Goal: Information Seeking & Learning: Find specific page/section

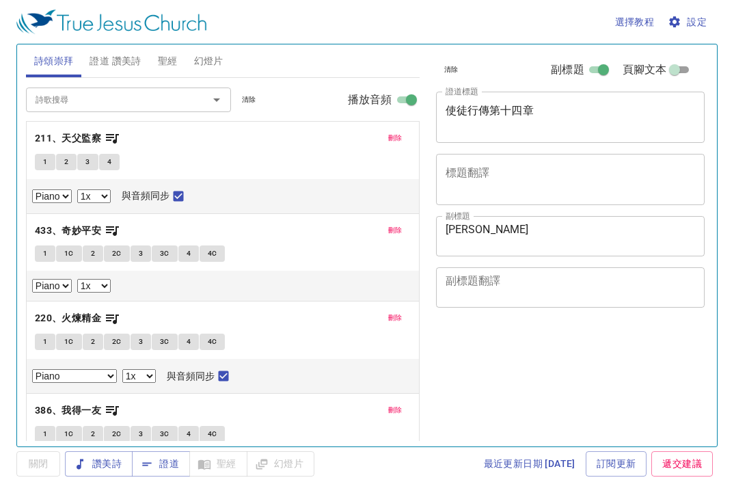
select select "1"
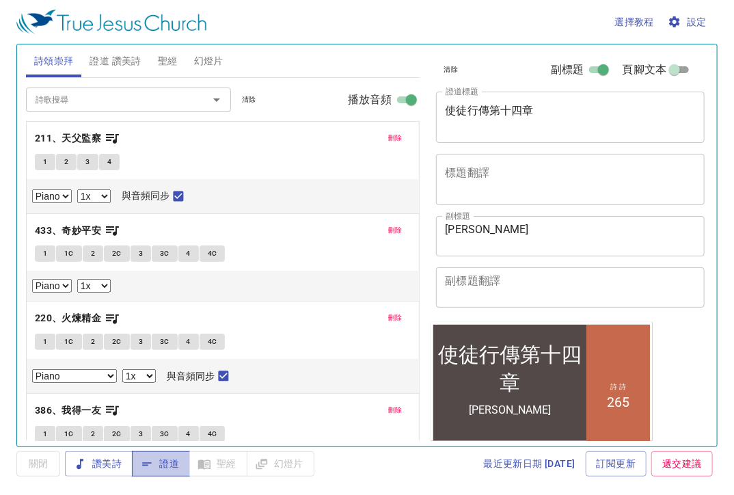
click at [167, 461] on span "證道" at bounding box center [161, 463] width 36 height 17
click at [388, 139] on span "刪除" at bounding box center [395, 138] width 14 height 12
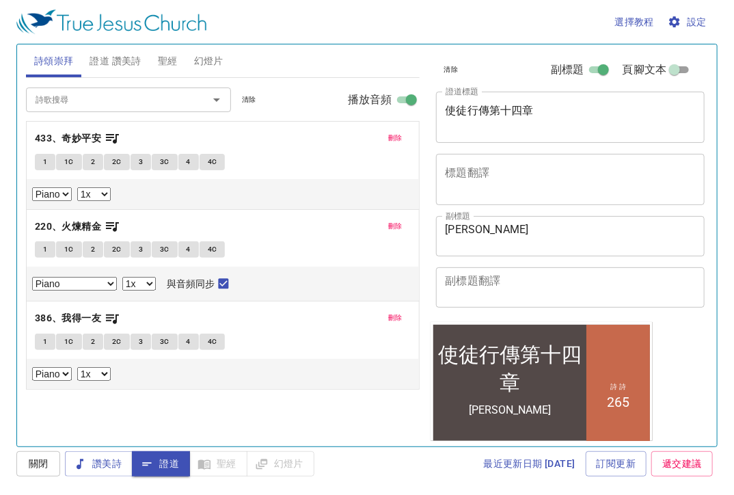
click at [386, 139] on button "刪除" at bounding box center [395, 138] width 31 height 16
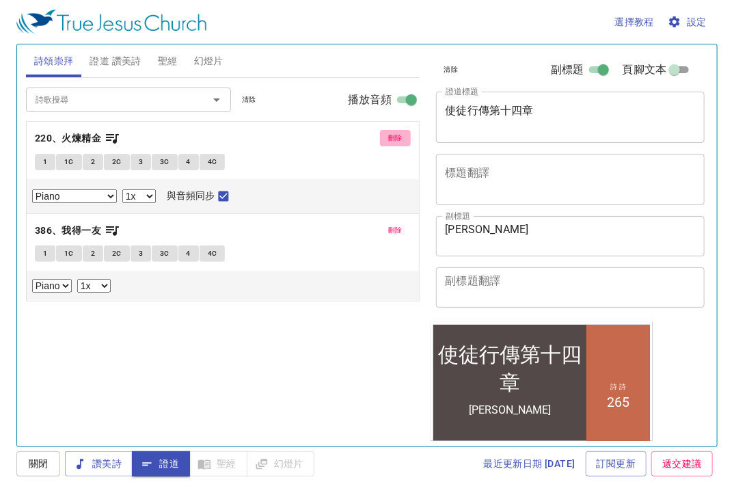
click at [386, 139] on button "刪除" at bounding box center [395, 138] width 31 height 16
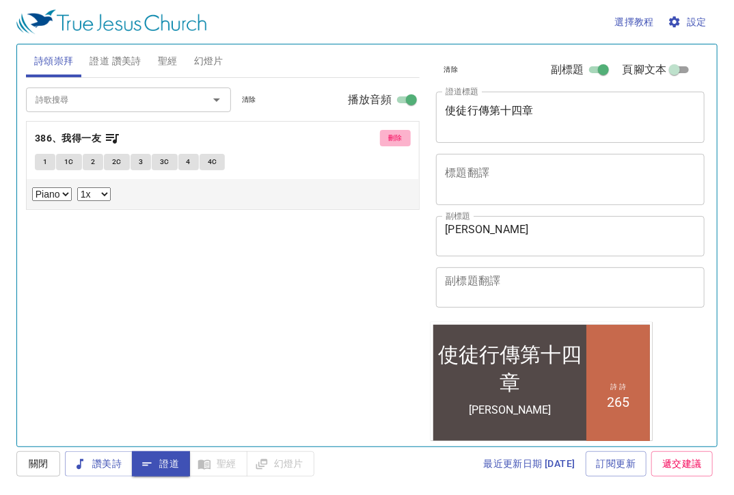
click at [386, 139] on button "刪除" at bounding box center [395, 138] width 31 height 16
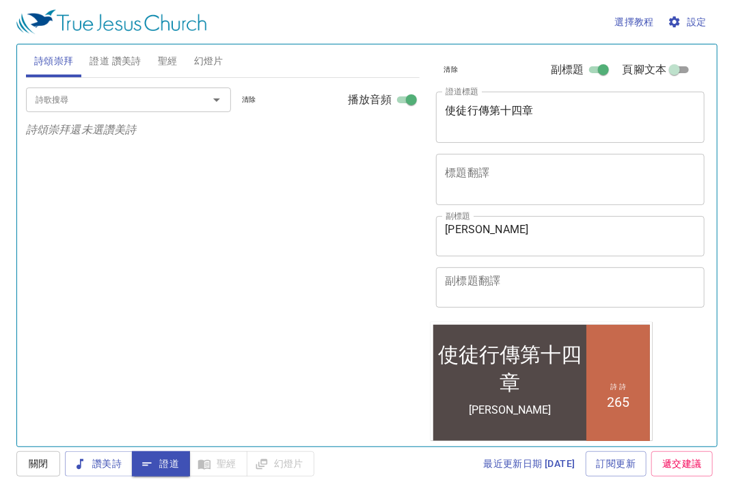
click at [692, 18] on span "設定" at bounding box center [689, 22] width 36 height 17
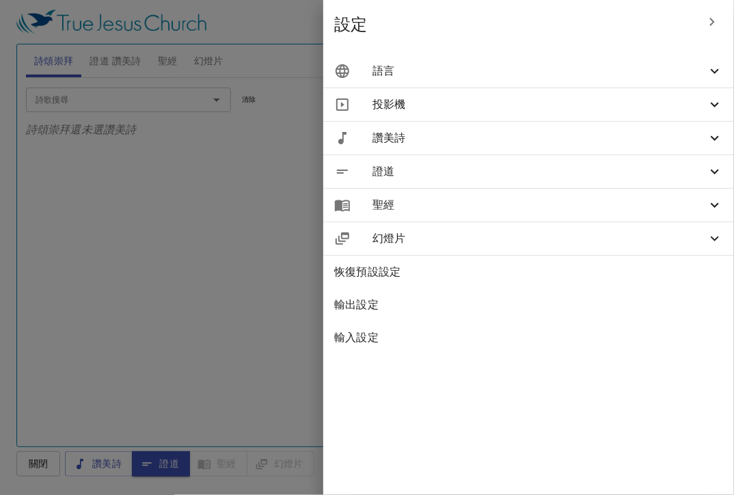
click at [580, 83] on div "語言" at bounding box center [528, 71] width 411 height 33
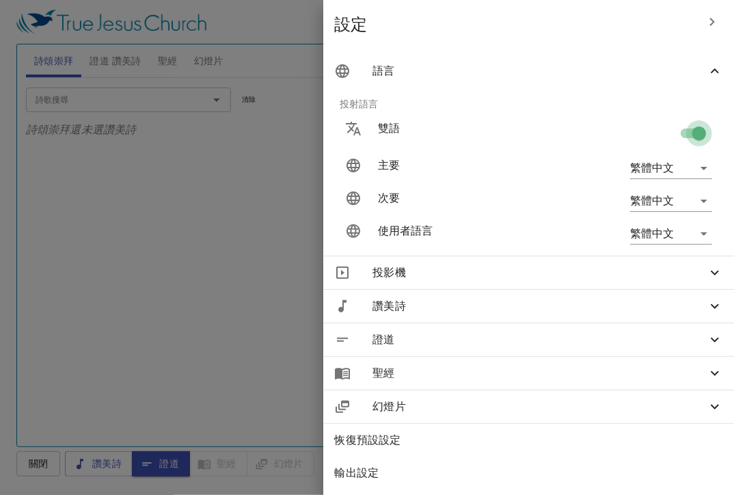
click at [689, 140] on input "checkbox" at bounding box center [699, 136] width 78 height 26
checkbox input "false"
click at [121, 237] on div at bounding box center [367, 247] width 734 height 495
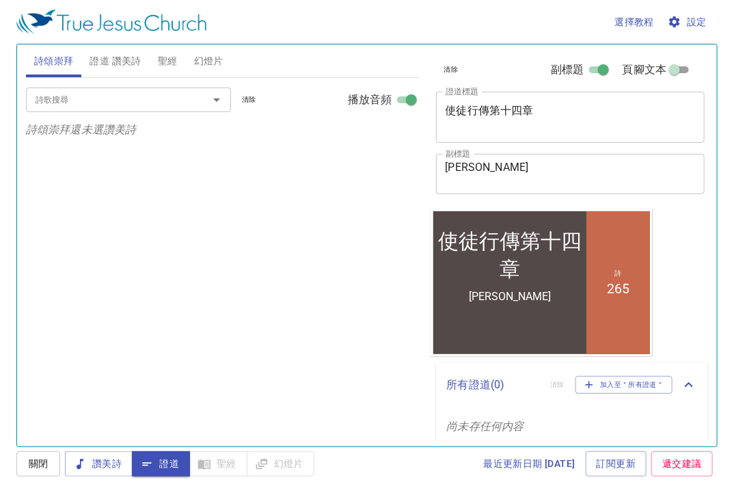
click at [106, 59] on span "證道 讚美詩" at bounding box center [115, 61] width 51 height 17
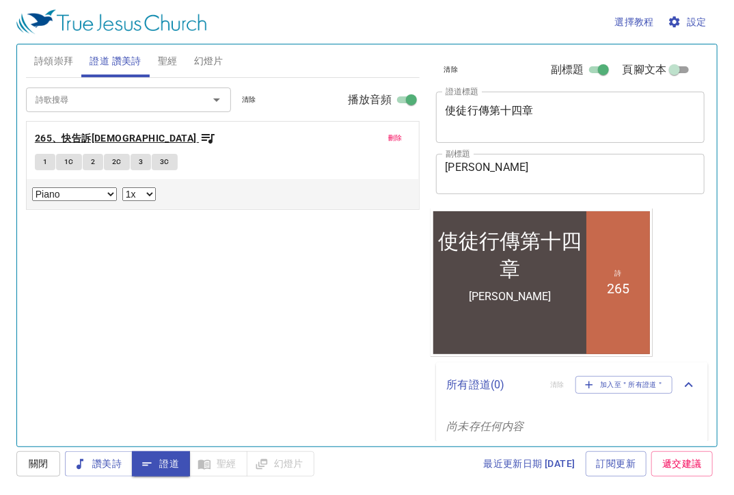
click at [202, 135] on icon "button" at bounding box center [208, 139] width 13 height 10
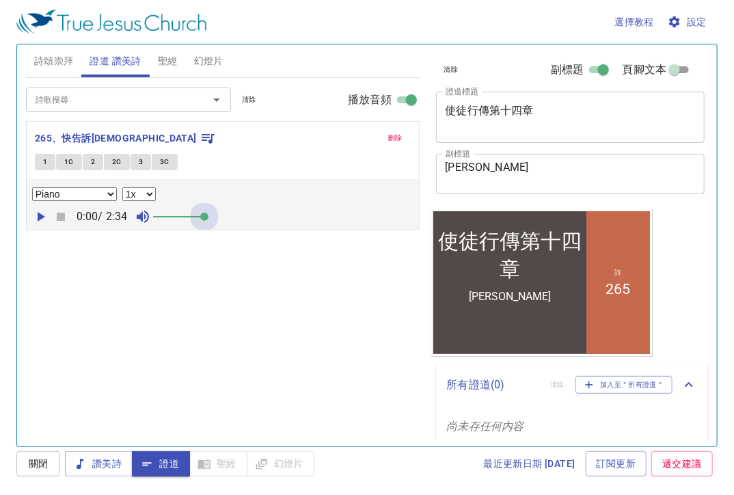
drag, startPoint x: 166, startPoint y: 218, endPoint x: 314, endPoint y: 228, distance: 148.7
click at [312, 228] on div "Piano Piano (3 verses) 0.6x 0.7x 0.8x 0.9x 1x 1.1x 1.2x 1.3x 1.4x 1.5x 1.7x 2x …" at bounding box center [223, 204] width 392 height 51
click at [333, 266] on div "詩歌搜尋 詩歌搜尋 清除 播放音頻 刪除 265、快告訴耶穌 1 1C 2 2C 3 3C Piano Piano (3 verses) 0.6x 0.7x …" at bounding box center [223, 256] width 394 height 357
click at [51, 158] on button "1" at bounding box center [45, 162] width 21 height 16
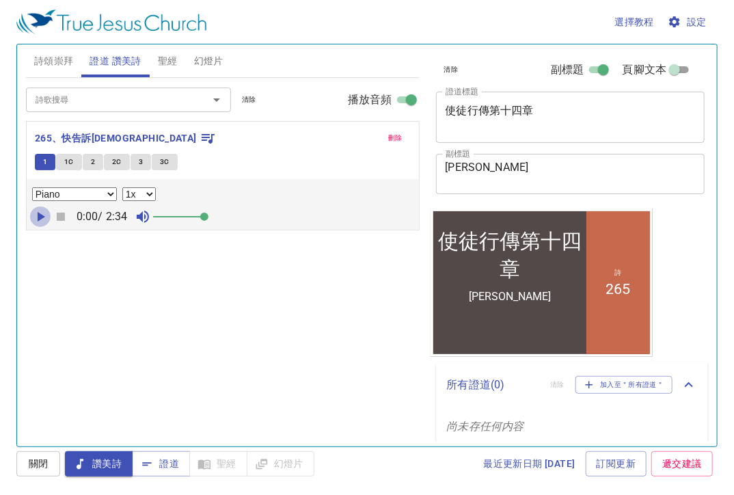
click at [39, 212] on icon "button" at bounding box center [40, 216] width 16 height 16
click at [48, 161] on button "1" at bounding box center [45, 162] width 21 height 16
click at [58, 213] on icon "button" at bounding box center [61, 217] width 8 height 8
click at [170, 461] on span "證道" at bounding box center [161, 463] width 36 height 17
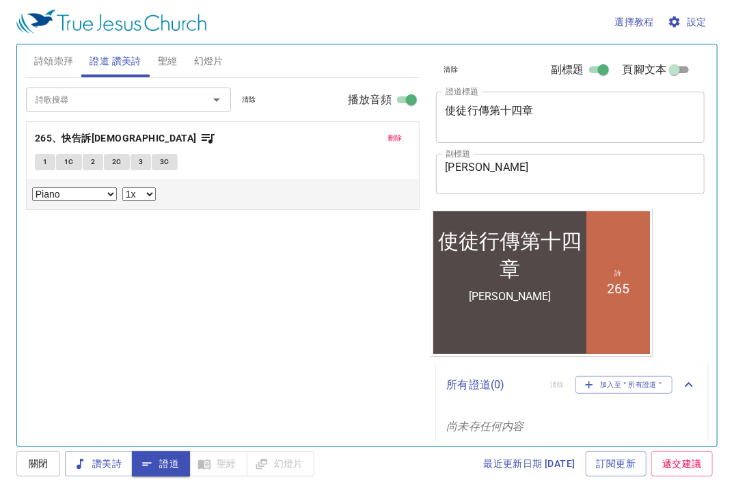
click at [180, 57] on button "聖經" at bounding box center [168, 60] width 36 height 33
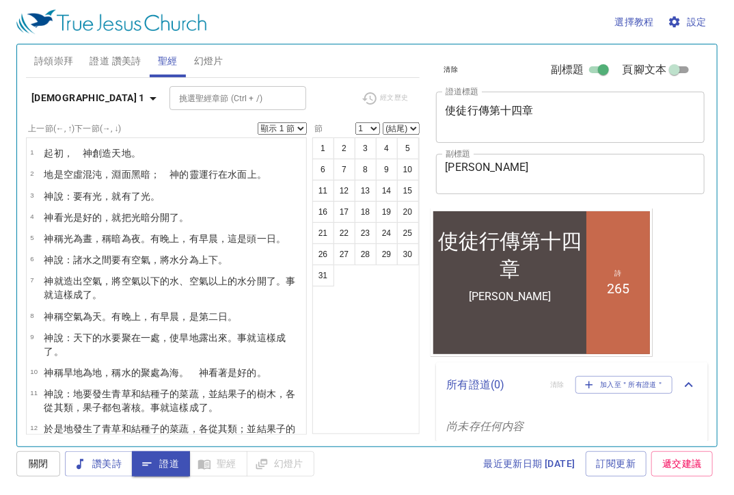
click at [49, 90] on b "創世記 1" at bounding box center [87, 98] width 113 height 17
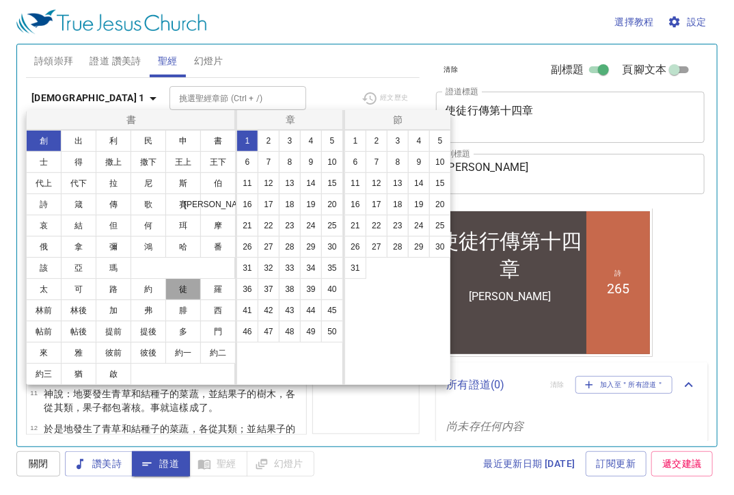
click at [175, 290] on button "徒" at bounding box center [183, 289] width 36 height 22
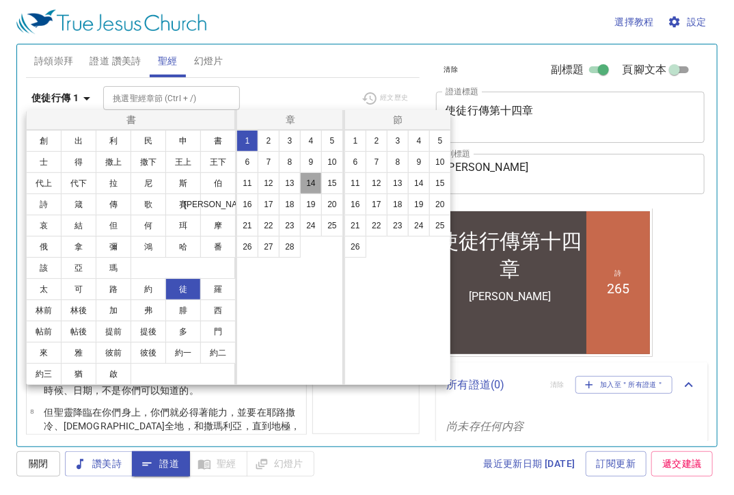
click at [314, 185] on button "14" at bounding box center [311, 183] width 22 height 22
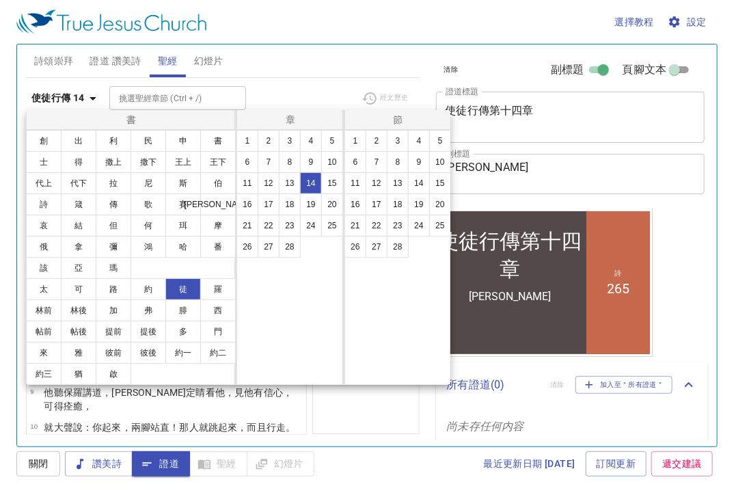
click at [301, 58] on div at bounding box center [367, 247] width 734 height 495
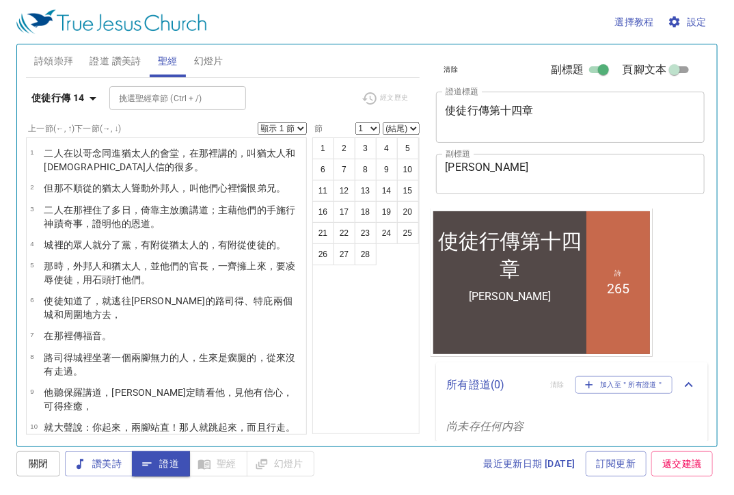
click at [284, 126] on select "顯示 1 節 顯示 2 節 顯示 3 節 顯示 4 節 顯示 5 節" at bounding box center [282, 128] width 49 height 12
select select "2"
click at [258, 122] on select "顯示 1 節 顯示 2 節 顯示 3 節 顯示 4 節 顯示 5 節" at bounding box center [282, 128] width 49 height 12
click at [316, 80] on div "使徒行傳 14 挑選聖經章節 (Ctrl + /) 挑選聖經章節 (Ctrl + /) 經文歷史 上一節 (←, ↑) 下一節 (→, ↓) 顯示 1 節 顯…" at bounding box center [223, 256] width 394 height 357
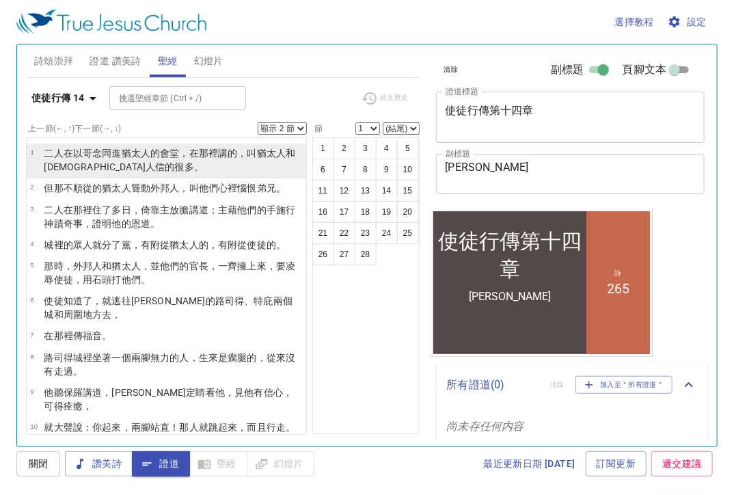
click at [178, 154] on wg2453 "的會堂 ，在那裡講的 ，叫 猶太人 和 希臘人 信的 很多 。" at bounding box center [170, 160] width 252 height 25
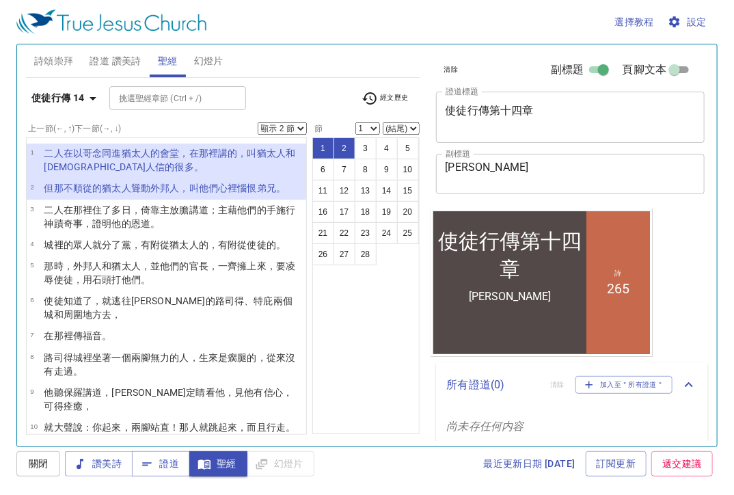
click at [189, 152] on wg4864 "，在那裡講的 ，叫 猶太人 和 希臘人 信的 很多 。" at bounding box center [170, 160] width 252 height 25
click at [182, 156] on wg4864 "，在那裡講的 ，叫 猶太人 和 希臘人 信的 很多 。" at bounding box center [170, 160] width 252 height 25
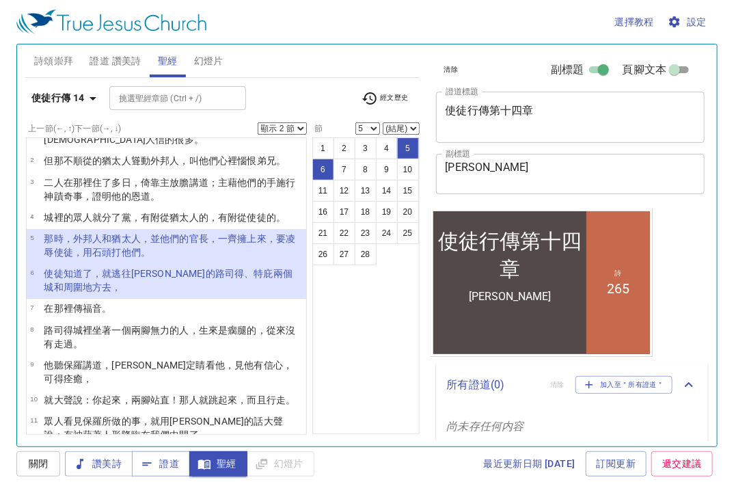
scroll to position [55, 0]
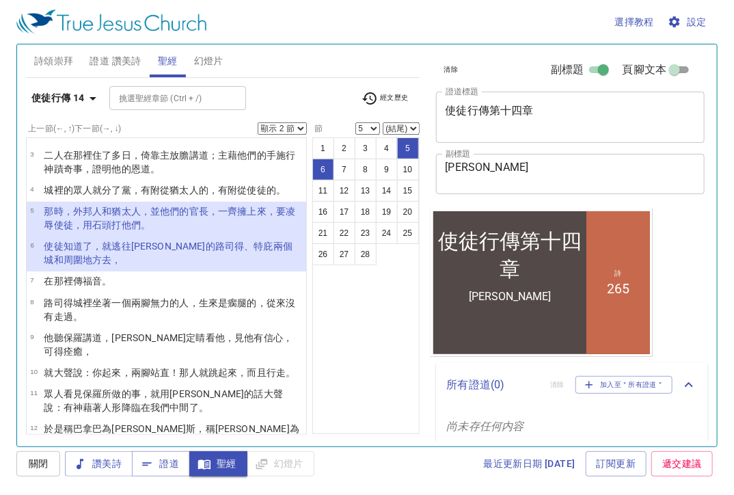
click at [161, 211] on wg4862 "他們的 官長 ，一齊擁上來 ，要凌辱 使徒，用石頭打 他們 。" at bounding box center [170, 218] width 252 height 25
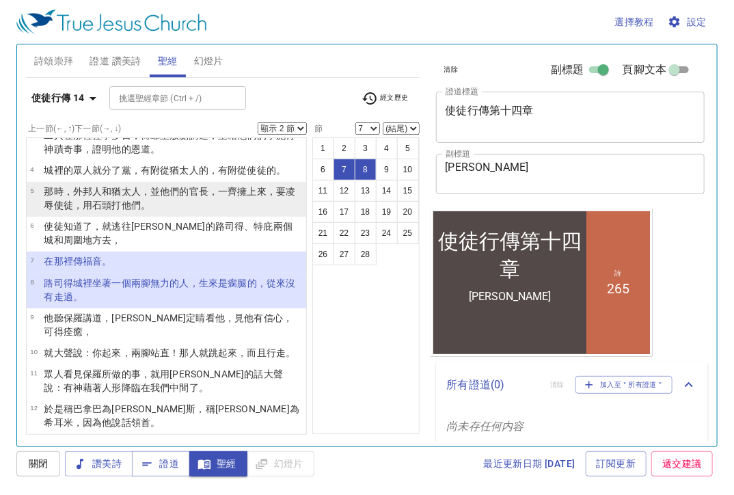
scroll to position [82, 0]
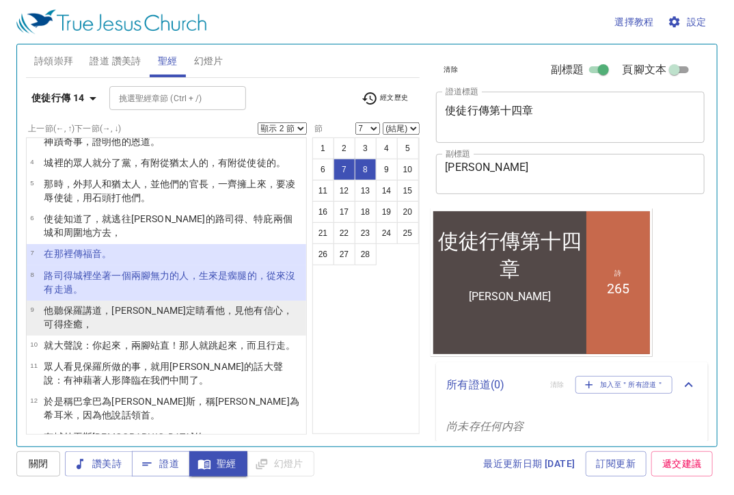
click at [77, 311] on wg191 "保羅 講 道，保羅定睛看 他 ，見 他有 信心 ，可得痊癒 ，" at bounding box center [168, 317] width 249 height 25
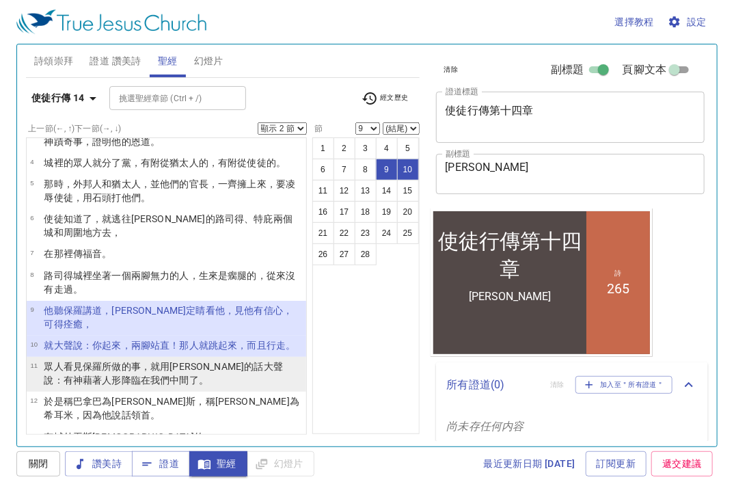
click at [150, 383] on wg4314 "我們 中間了。" at bounding box center [179, 380] width 58 height 11
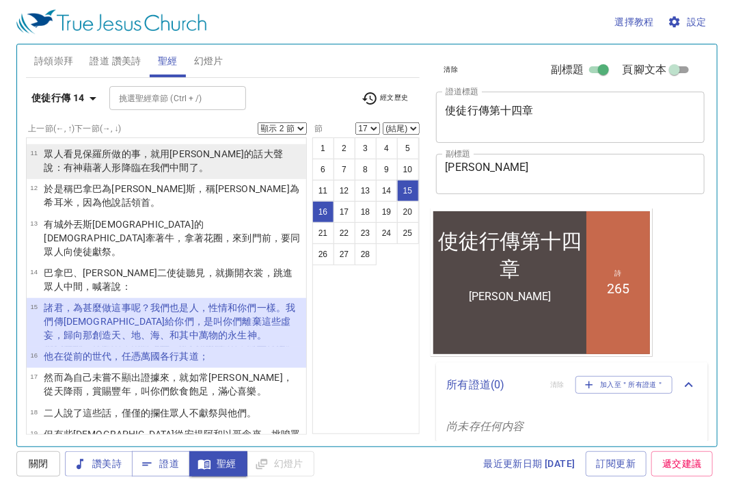
scroll to position [322, 0]
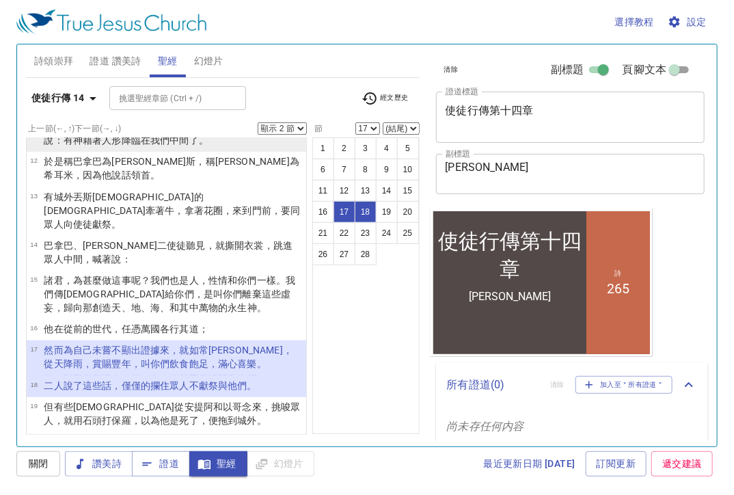
select select "19"
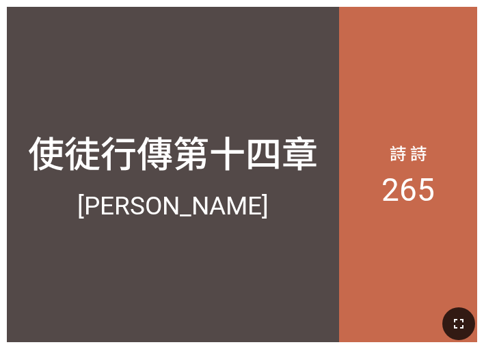
click at [459, 324] on icon "button" at bounding box center [458, 324] width 16 height 16
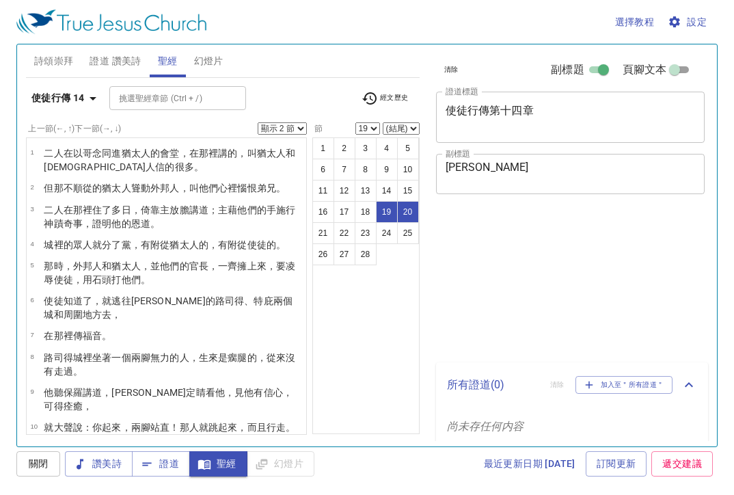
select select "2"
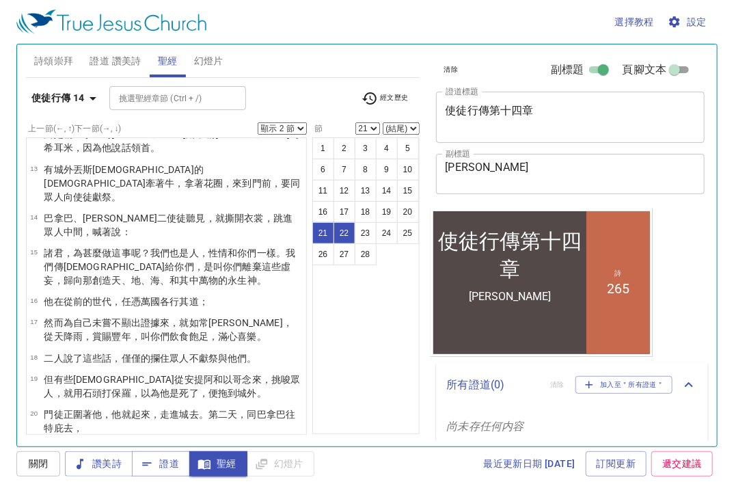
scroll to position [533, 0]
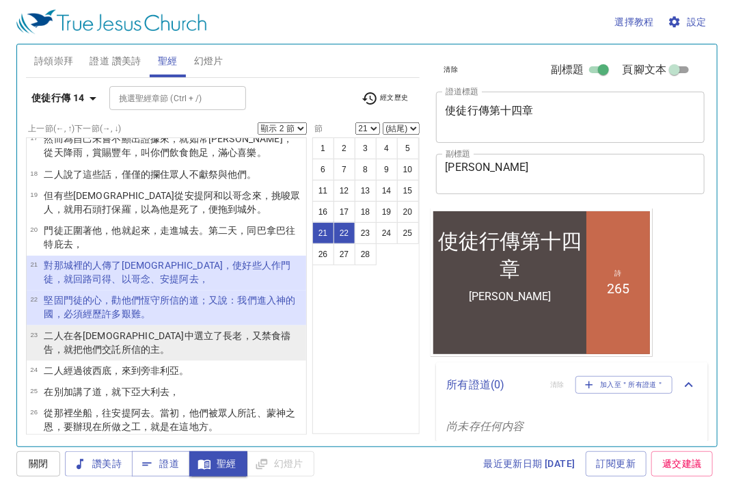
click at [117, 330] on wg1577 "中選立了 長老 ，又 禁食 禱告 ，就把他們 交託 所信 的主 。" at bounding box center [167, 342] width 247 height 25
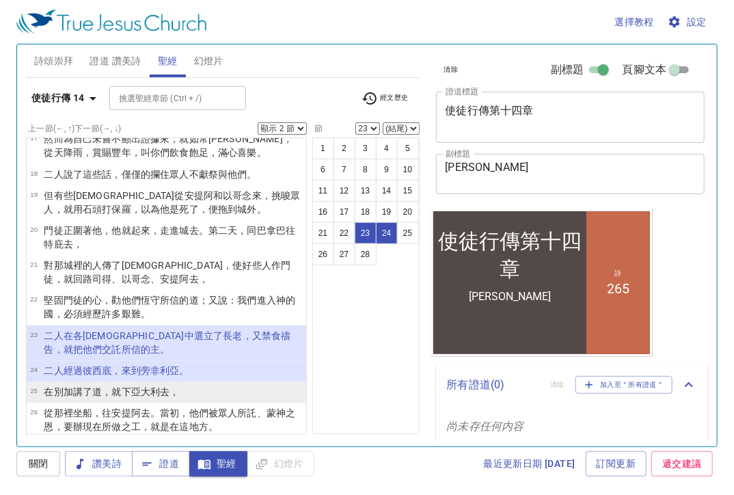
click at [115, 386] on wg3056 "，就下 亞大利 去 ，" at bounding box center [140, 391] width 77 height 11
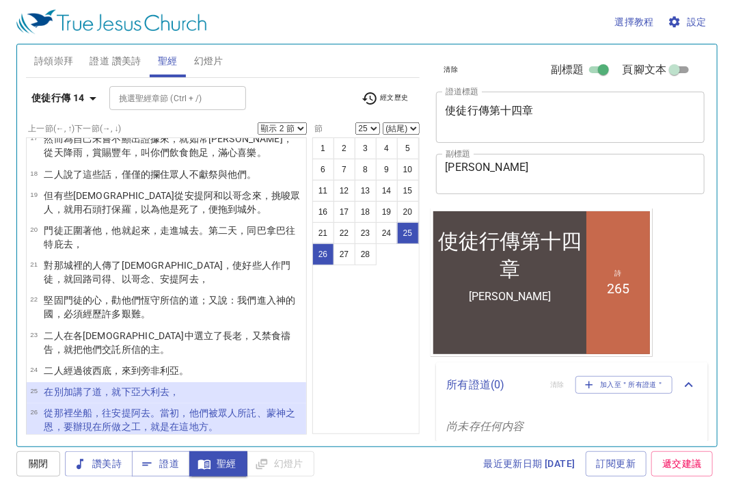
click at [62, 438] on li "27 到了 那裡，聚集 了會眾 ，就述說 神 藉 他們 所行 的一切事 ，並 神 怎樣 為外邦人 開了 信 道的門 。" at bounding box center [167, 455] width 280 height 35
select select "27"
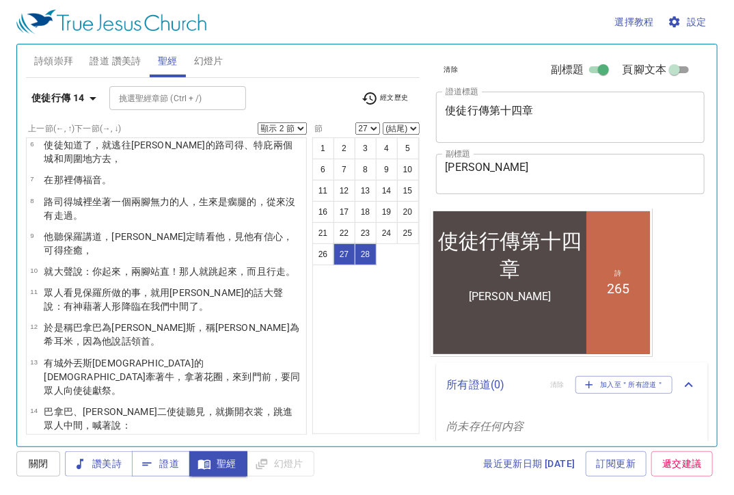
scroll to position [0, 0]
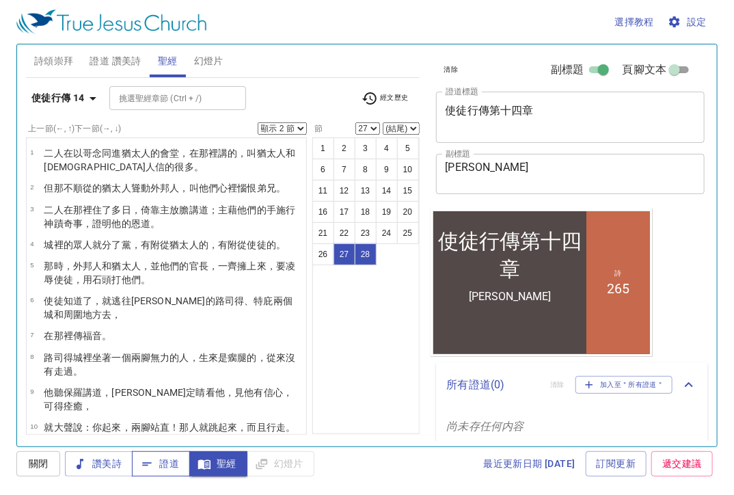
click at [156, 464] on span "證道" at bounding box center [161, 463] width 36 height 17
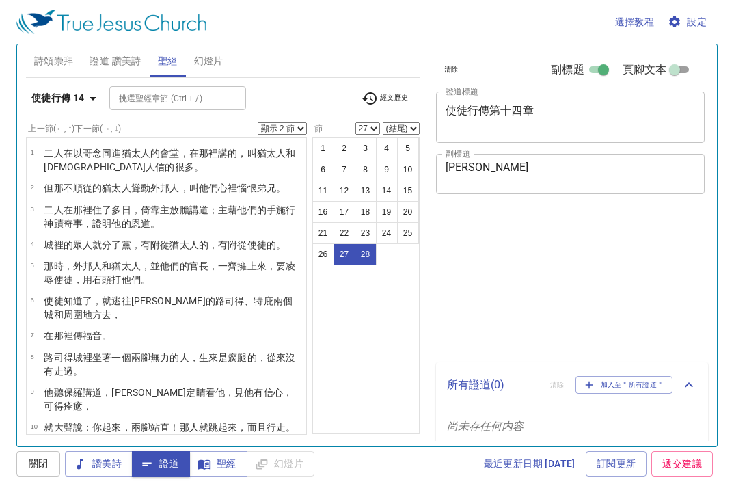
select select "2"
select select "27"
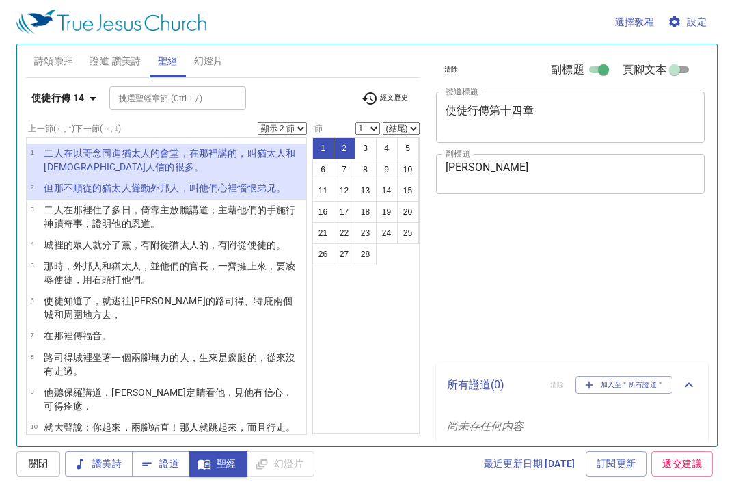
select select "2"
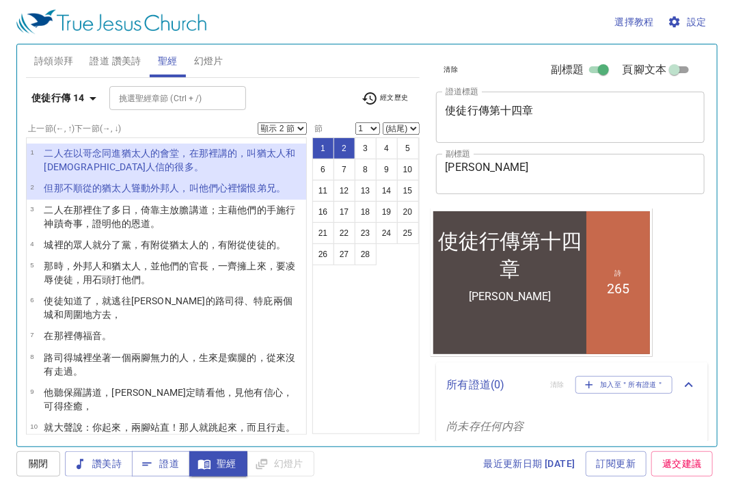
select select "3"
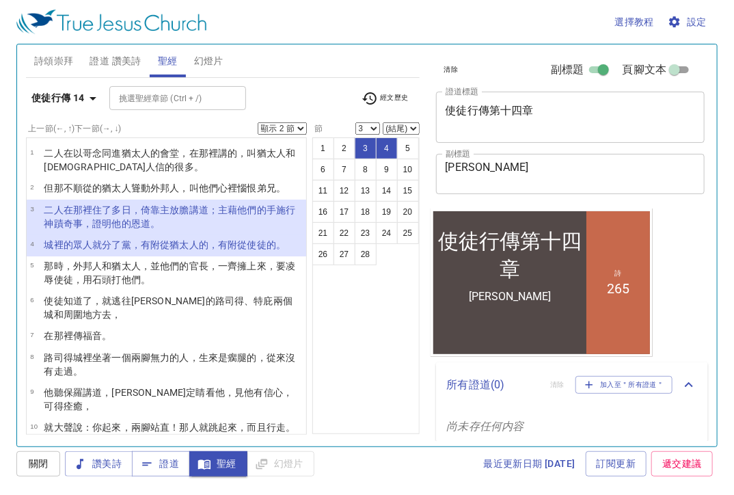
scroll to position [27, 0]
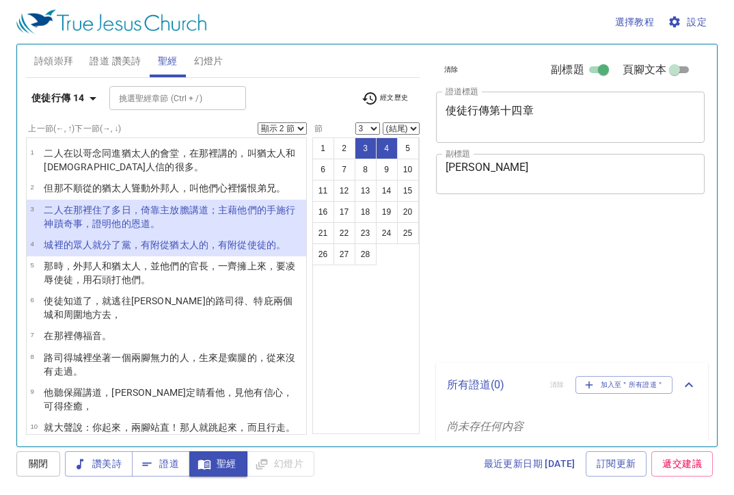
select select "2"
select select "3"
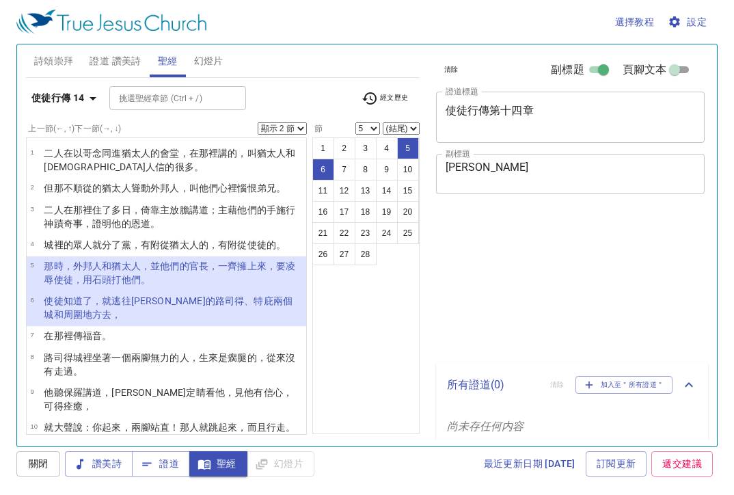
select select "2"
select select "5"
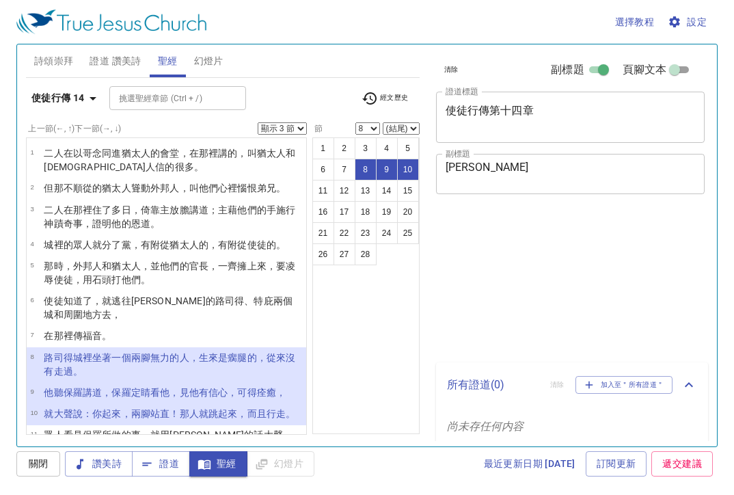
select select "3"
select select "8"
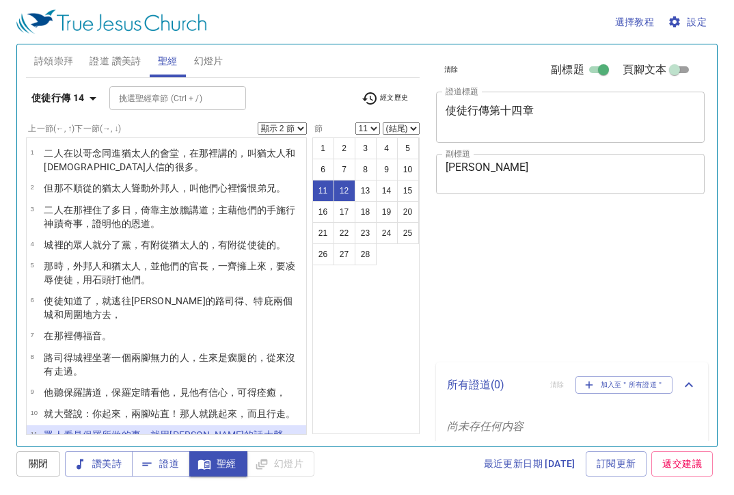
select select "2"
select select "11"
select select "2"
select select "13"
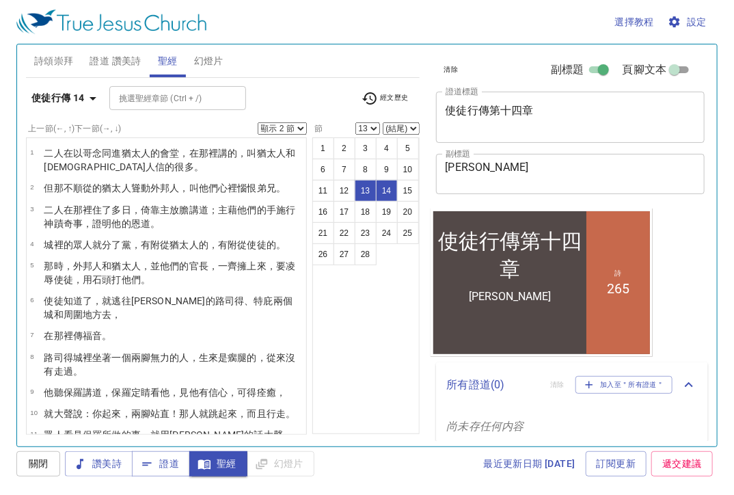
scroll to position [240, 0]
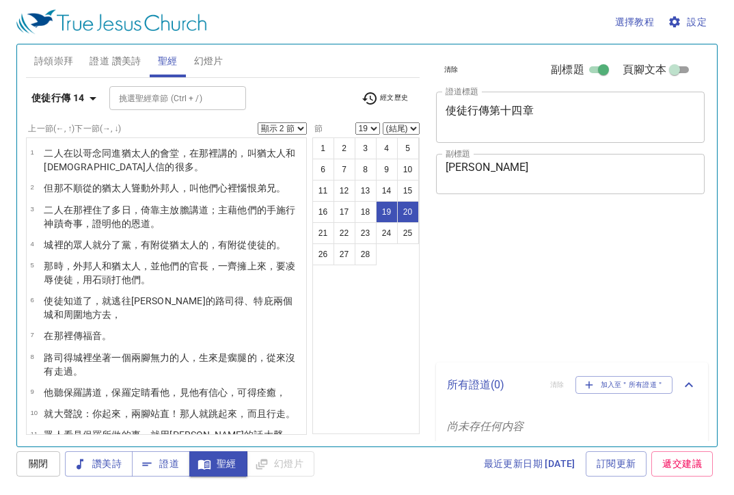
select select "2"
select select "19"
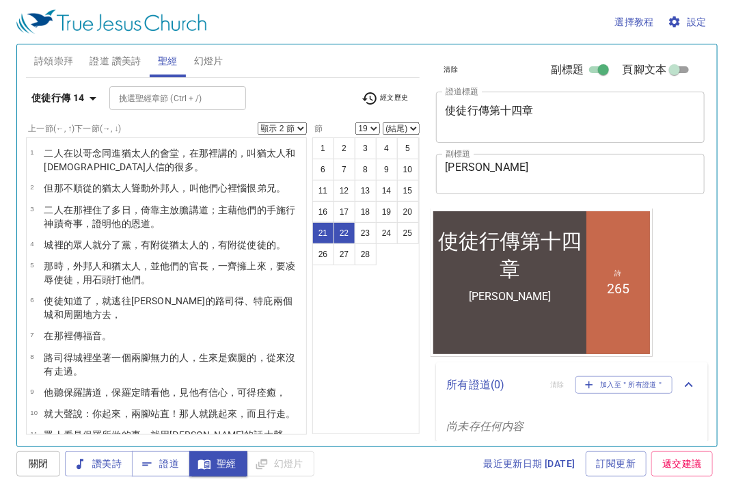
select select "21"
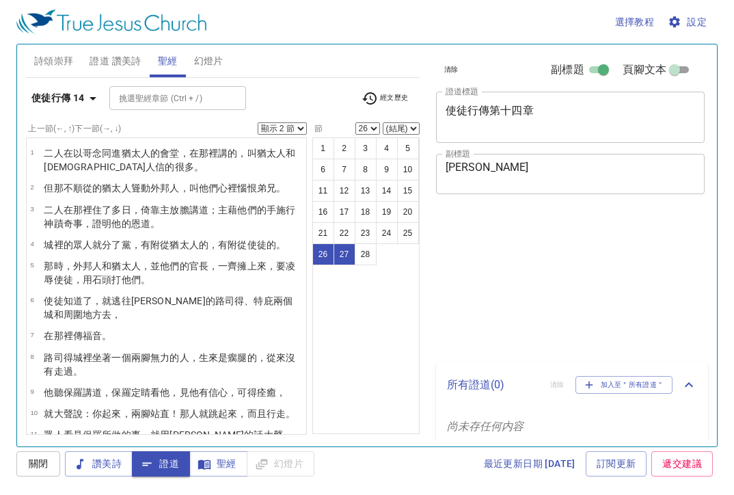
select select "2"
select select "26"
select select "2"
select select "26"
select select "2"
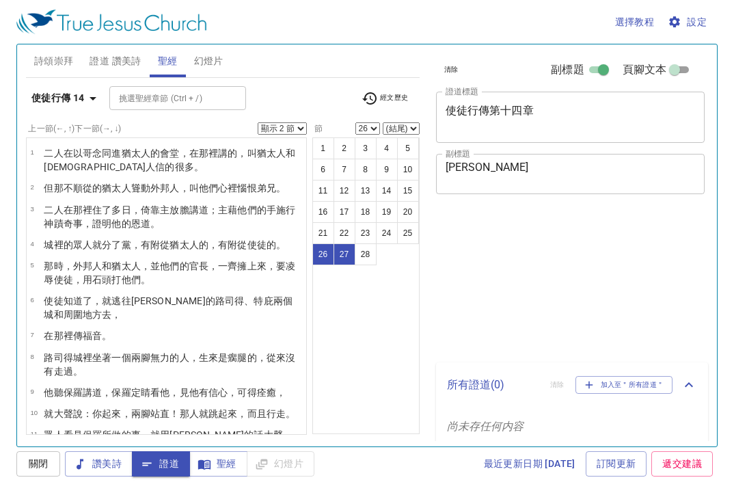
select select "26"
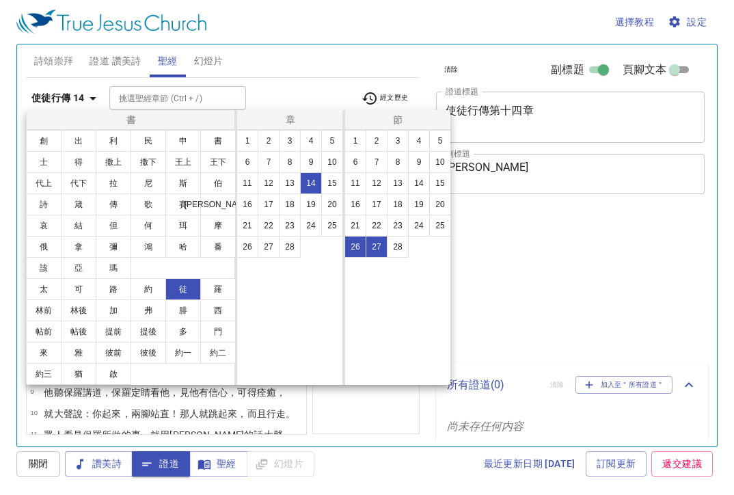
select select "2"
select select "26"
select select "2"
select select "26"
